Goal: Transaction & Acquisition: Download file/media

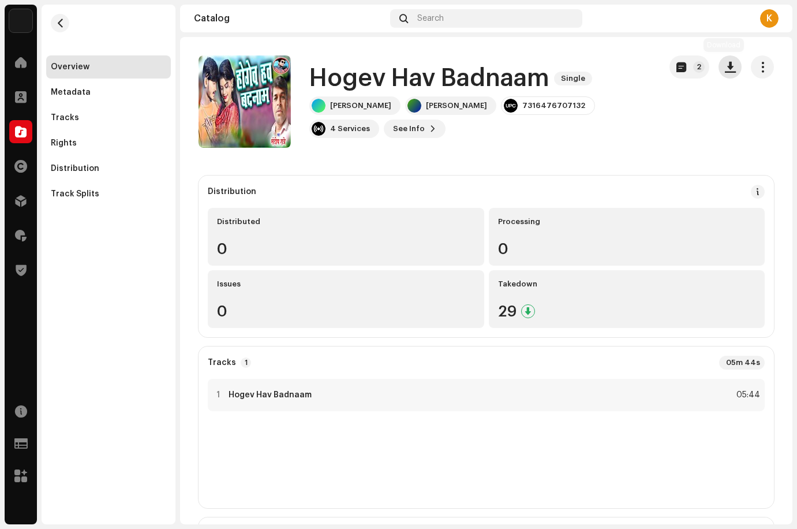
click at [725, 63] on span "button" at bounding box center [730, 66] width 11 height 9
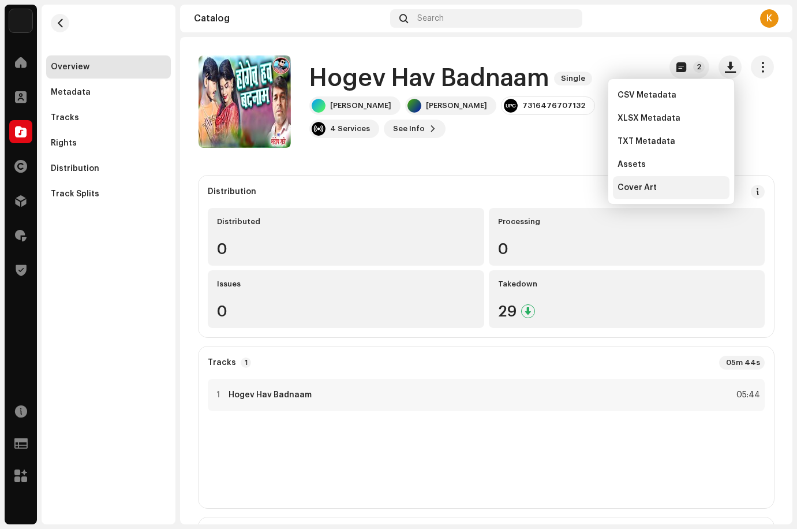
click at [645, 184] on span "Cover Art" at bounding box center [636, 187] width 39 height 9
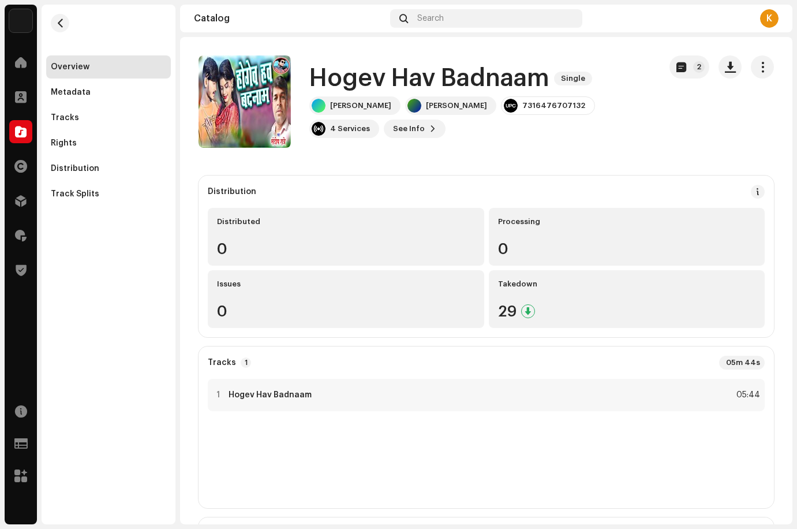
click at [78, 102] on div "Metadata" at bounding box center [108, 92] width 125 height 23
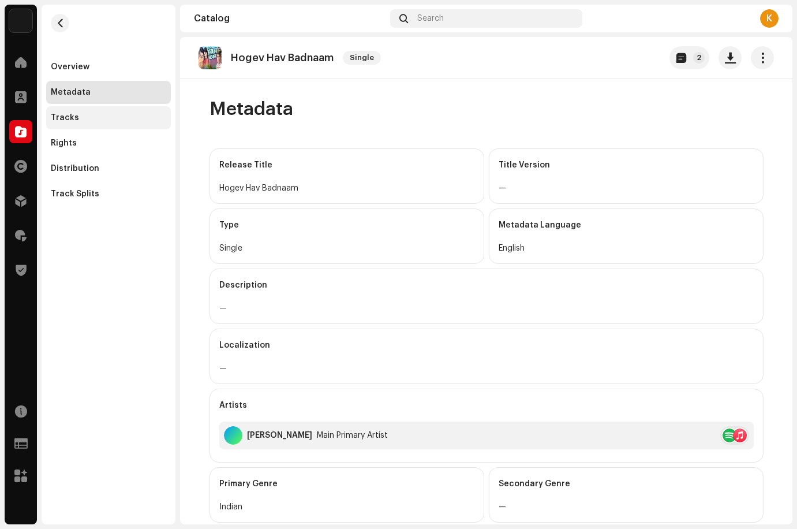
drag, startPoint x: 108, startPoint y: 126, endPoint x: 102, endPoint y: 125, distance: 6.5
click at [108, 126] on div "Tracks" at bounding box center [108, 117] width 125 height 23
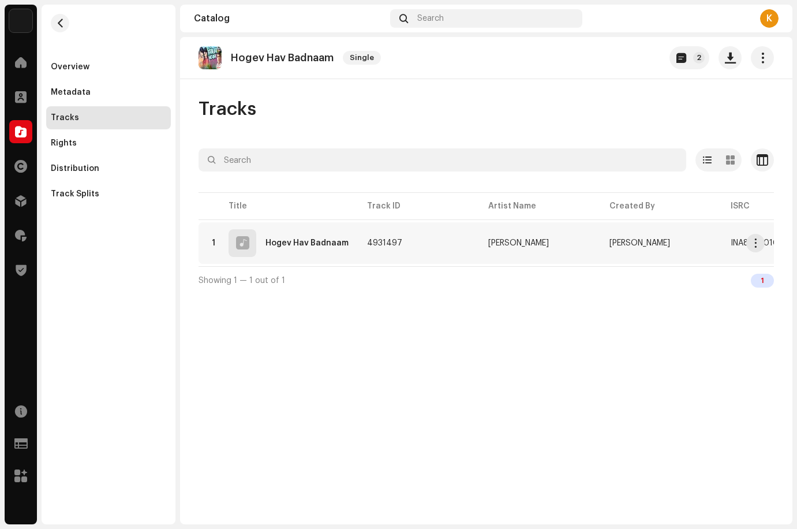
drag, startPoint x: 307, startPoint y: 220, endPoint x: 280, endPoint y: 243, distance: 35.6
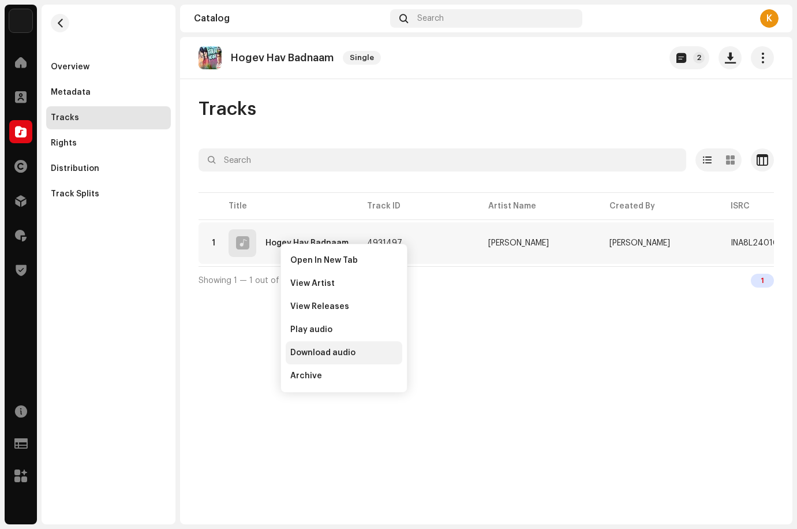
click at [334, 353] on span "Download audio" at bounding box center [322, 352] width 65 height 9
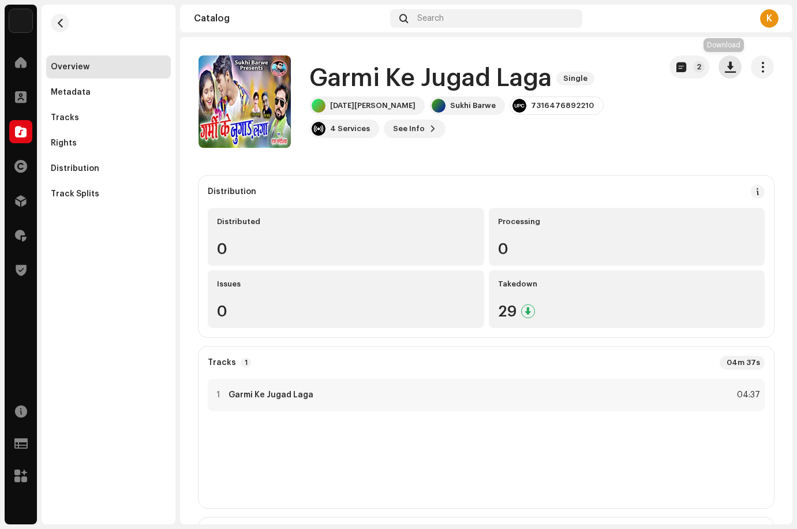
click at [733, 64] on button "button" at bounding box center [729, 66] width 23 height 23
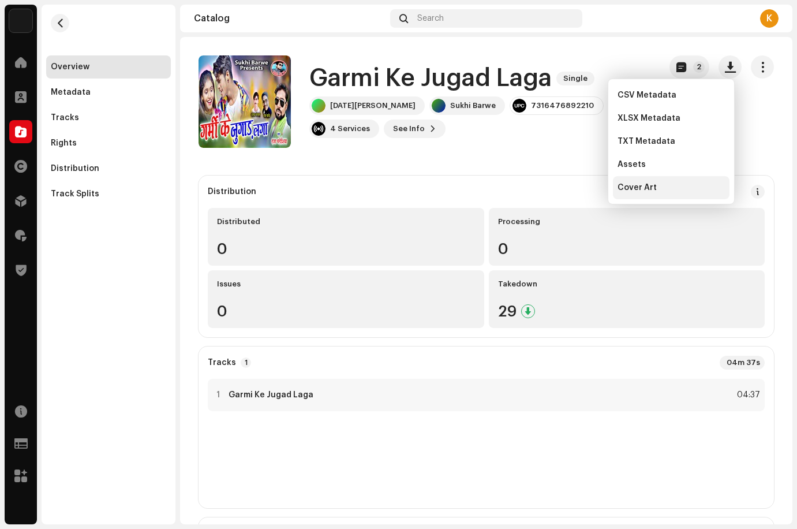
drag, startPoint x: 682, startPoint y: 186, endPoint x: 546, endPoint y: 189, distance: 135.6
click at [681, 187] on div "Cover Art" at bounding box center [670, 187] width 107 height 9
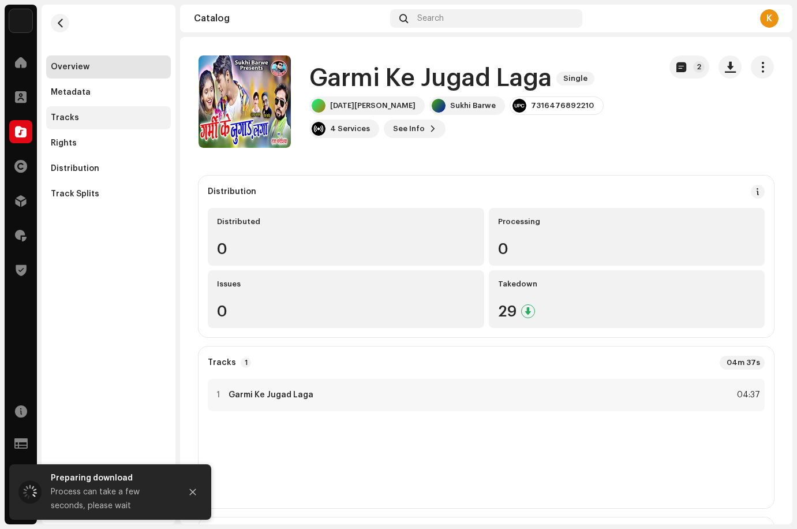
click at [76, 115] on div "Tracks" at bounding box center [108, 117] width 115 height 9
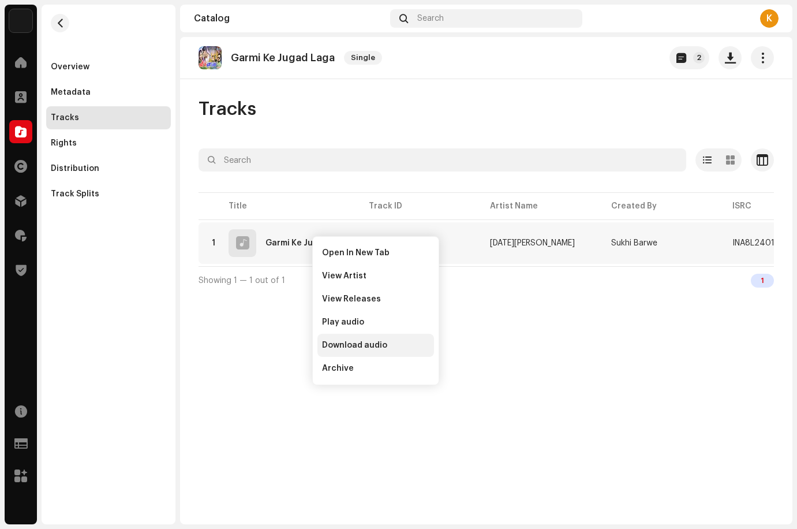
click at [347, 343] on span "Download audio" at bounding box center [354, 344] width 65 height 9
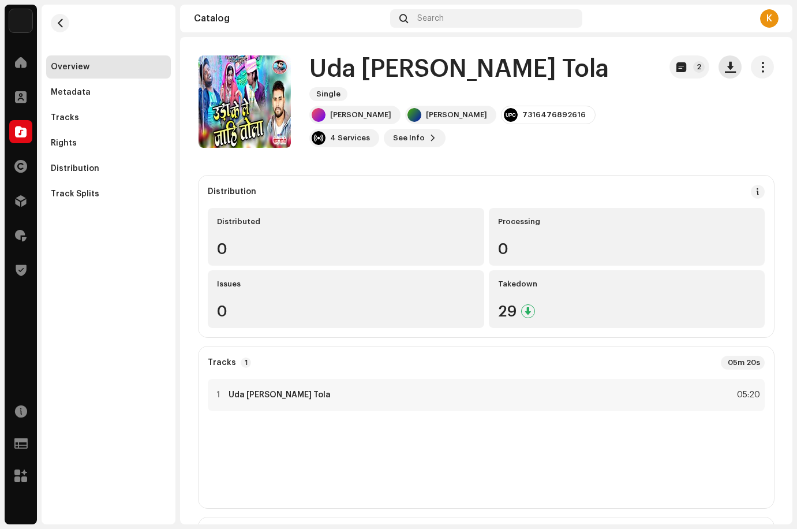
click at [729, 62] on button "button" at bounding box center [729, 66] width 23 height 23
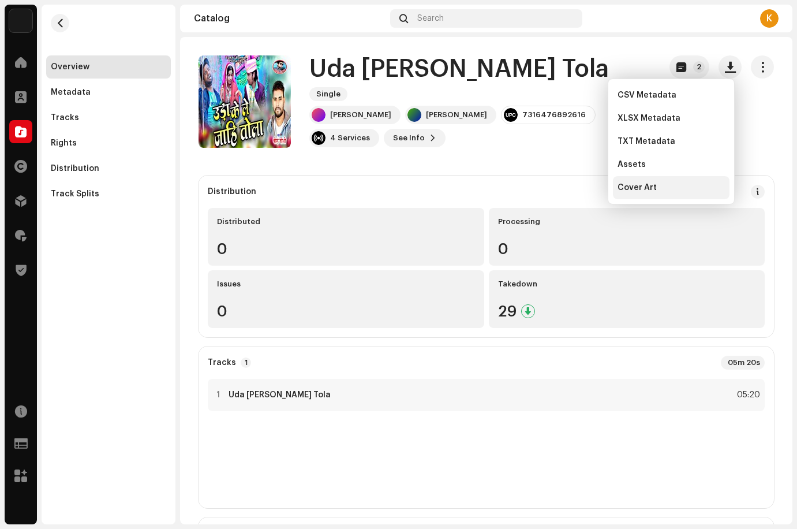
click at [666, 191] on div "Cover Art" at bounding box center [670, 187] width 107 height 9
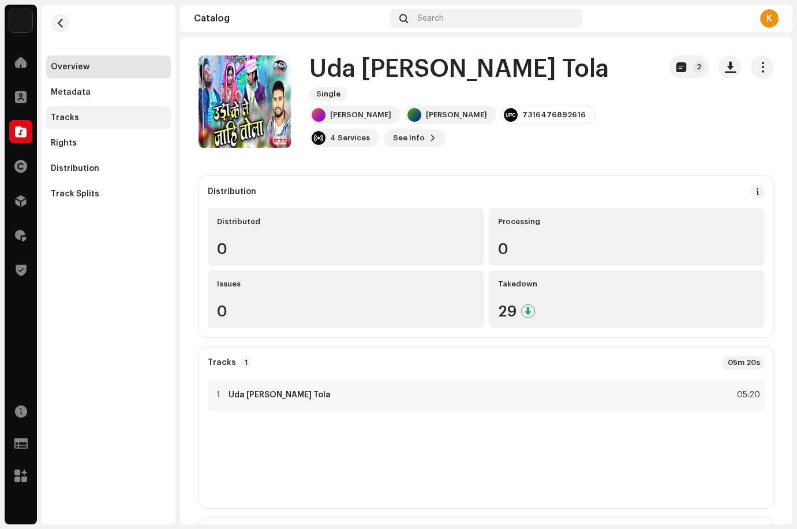
click at [95, 122] on div "Tracks" at bounding box center [108, 117] width 115 height 9
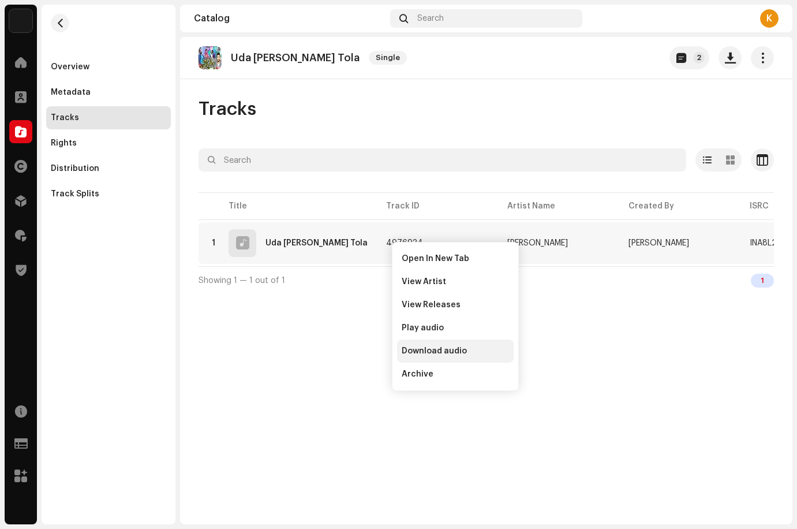
click at [454, 347] on span "Download audio" at bounding box center [434, 350] width 65 height 9
